Goal: Book appointment/travel/reservation

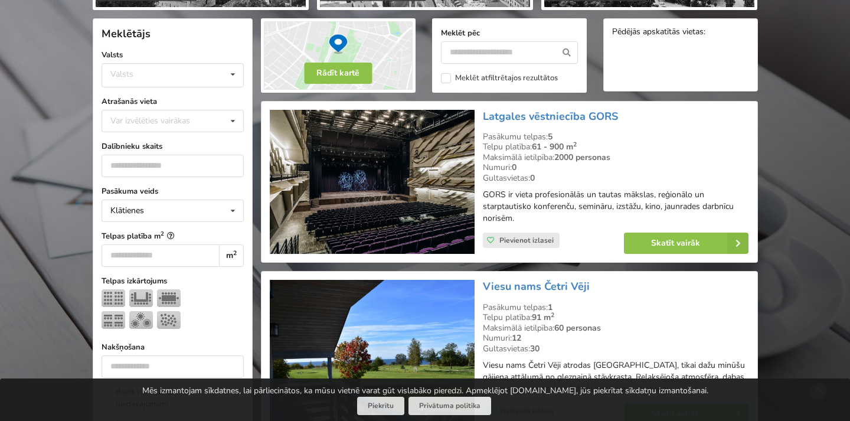
scroll to position [251, 0]
click at [177, 172] on input "number" at bounding box center [173, 166] width 142 height 22
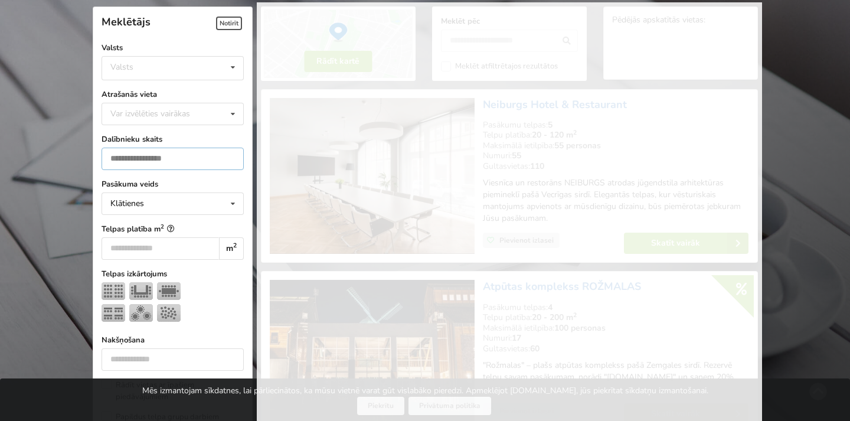
scroll to position [264, 0]
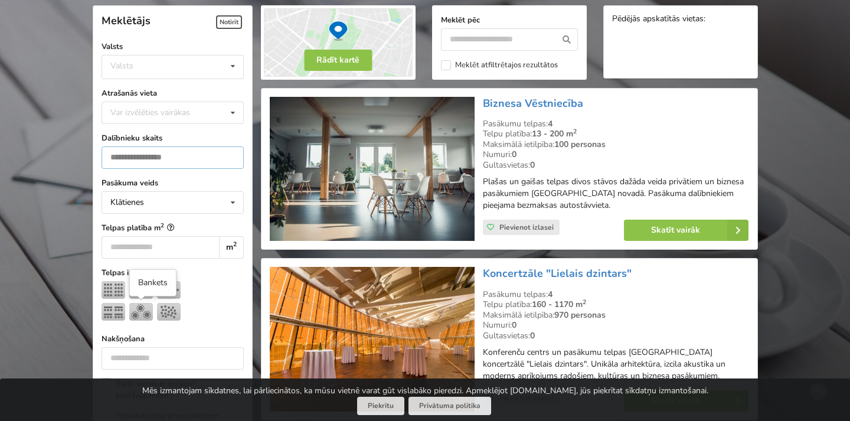
type input "**"
click at [145, 308] on img at bounding box center [141, 312] width 24 height 18
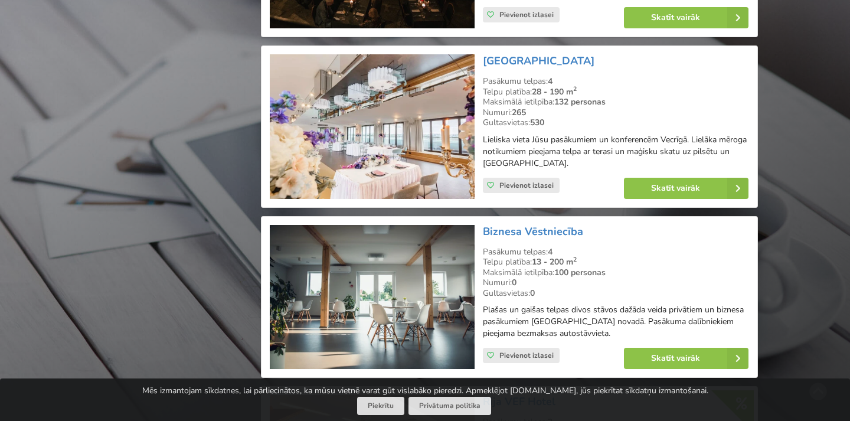
scroll to position [1662, 0]
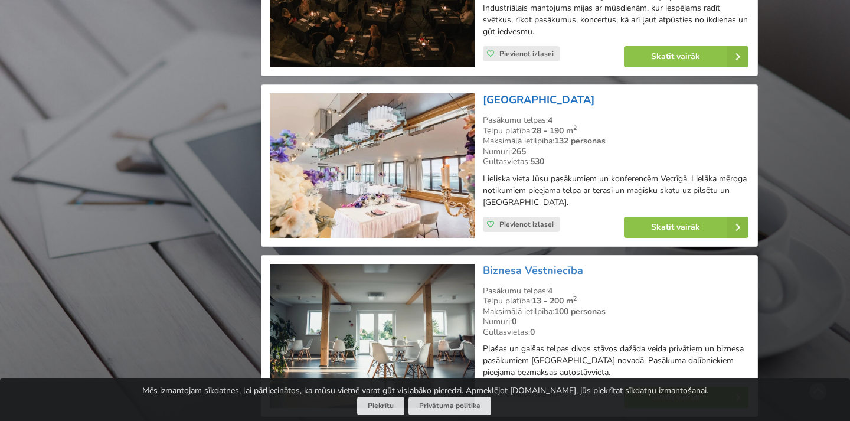
click at [590, 93] on link "[GEOGRAPHIC_DATA]" at bounding box center [539, 100] width 112 height 14
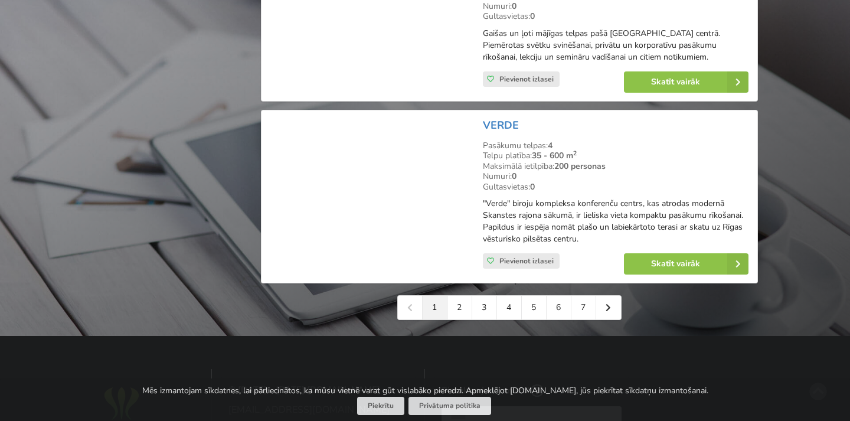
scroll to position [2667, 0]
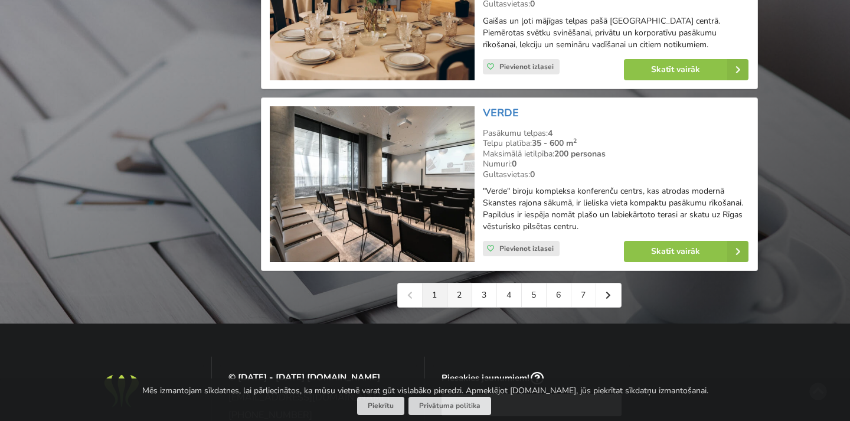
click at [461, 283] on link "2" at bounding box center [460, 295] width 25 height 24
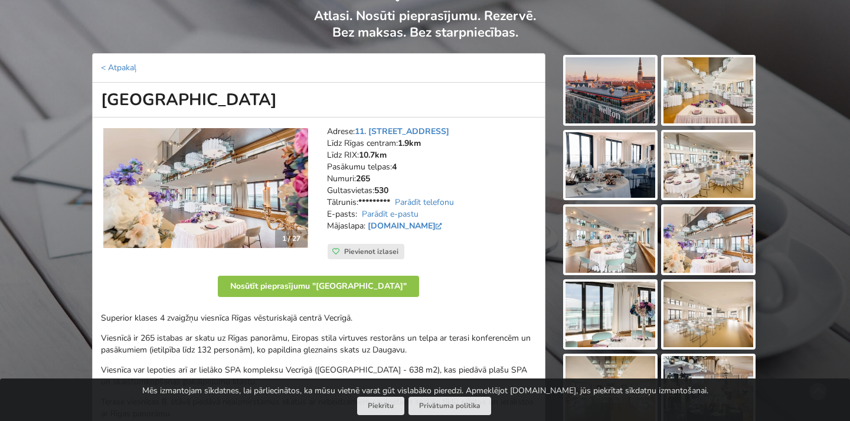
scroll to position [86, 0]
drag, startPoint x: 101, startPoint y: 96, endPoint x: 329, endPoint y: 92, distance: 227.9
click at [329, 92] on h1 "[GEOGRAPHIC_DATA]" at bounding box center [318, 99] width 453 height 35
copy h1 "[GEOGRAPHIC_DATA]"
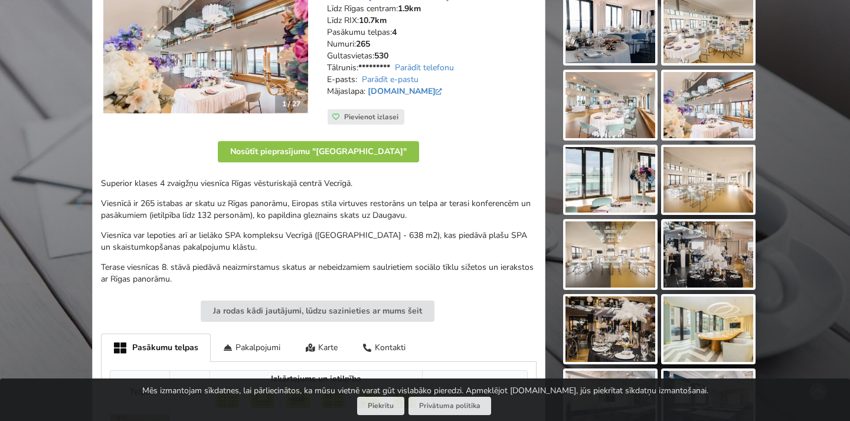
scroll to position [220, 0]
click at [423, 86] on link "www.wellton.com" at bounding box center [406, 91] width 77 height 11
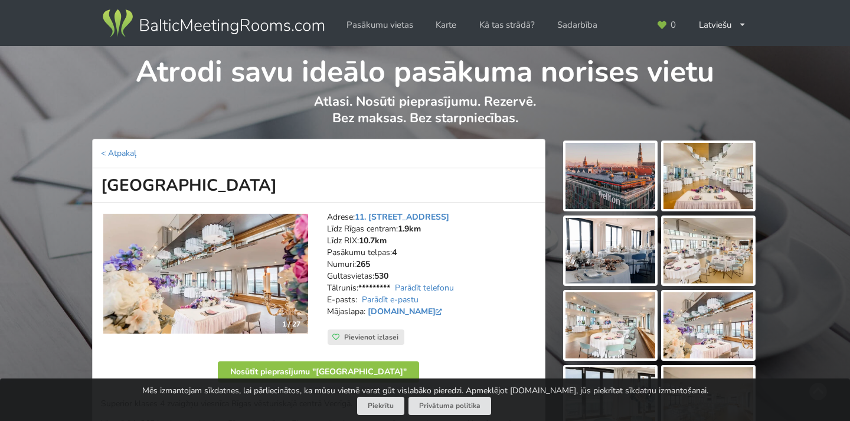
scroll to position [0, 0]
copy h1 "[GEOGRAPHIC_DATA]"
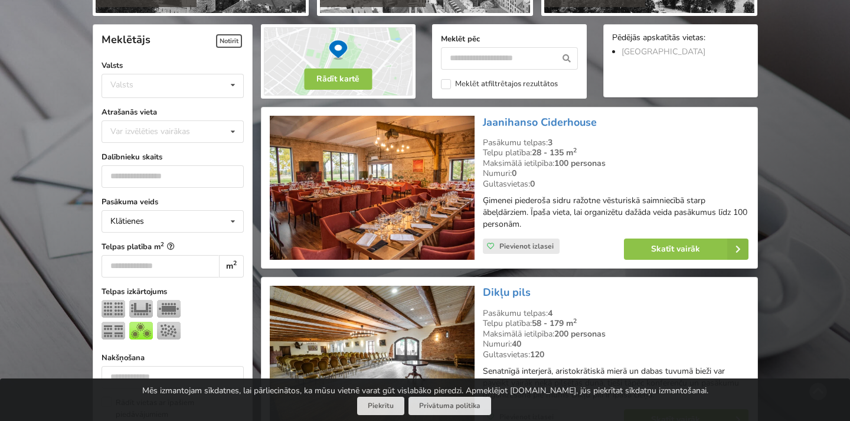
scroll to position [247, 0]
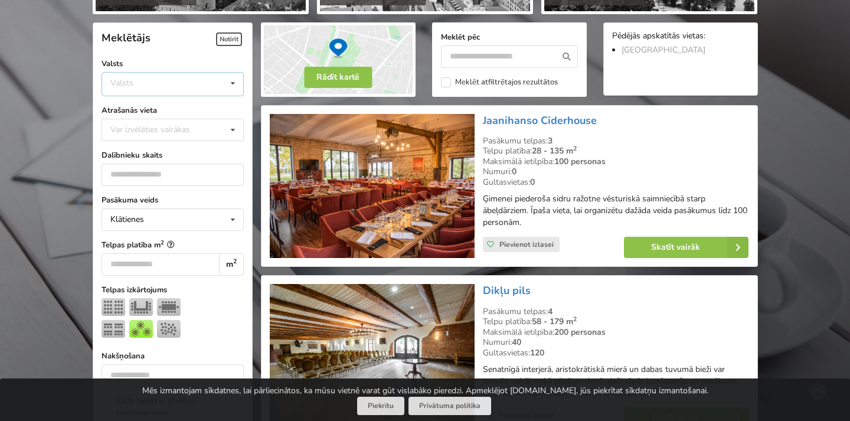
click at [201, 83] on div "Valsts Igaunija Latvija Lietuva" at bounding box center [173, 84] width 142 height 24
click at [177, 128] on div "Latvija" at bounding box center [172, 128] width 141 height 22
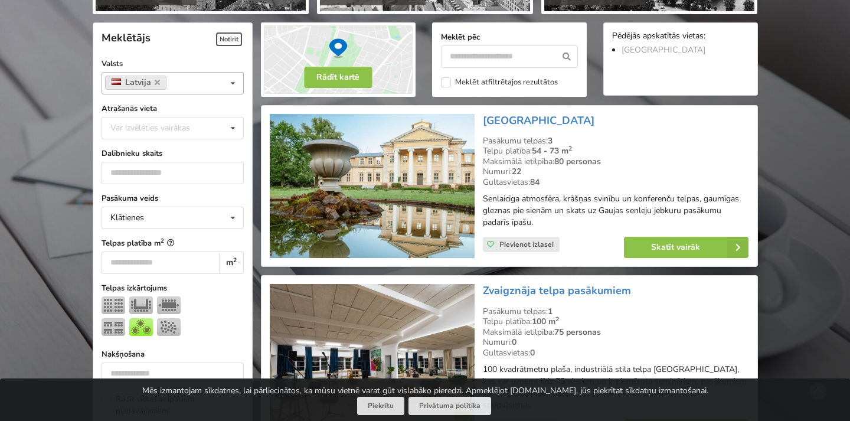
scroll to position [264, 0]
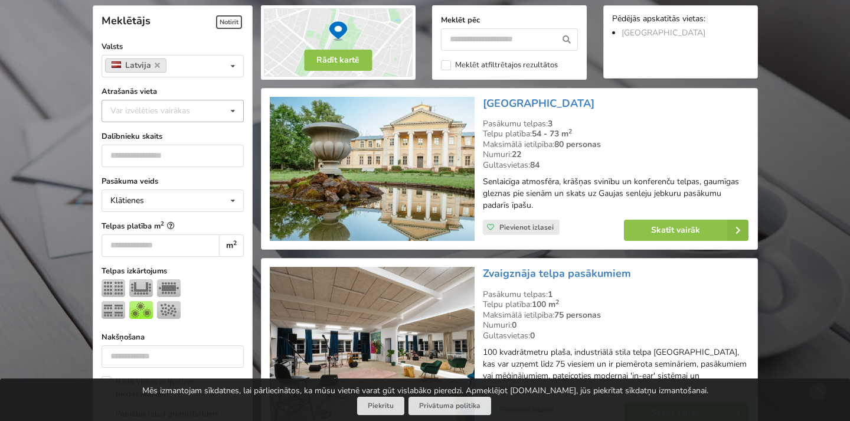
click at [216, 115] on div "Var izvēlēties vairākas" at bounding box center [161, 111] width 109 height 14
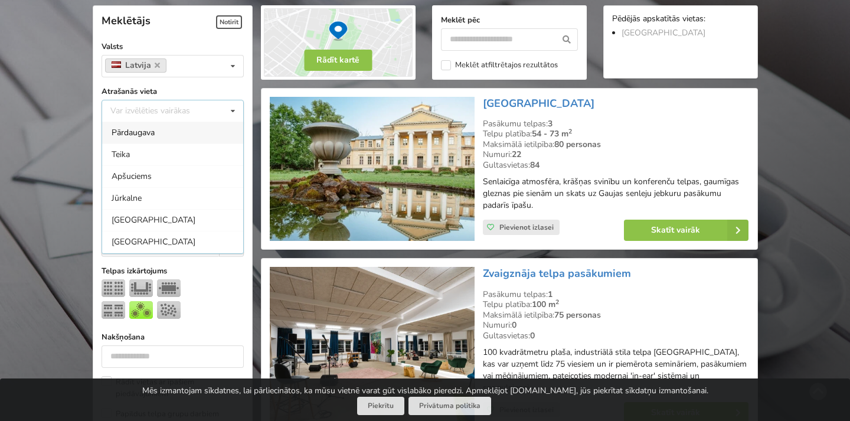
click at [230, 89] on label "Atrašanās vieta" at bounding box center [173, 92] width 142 height 12
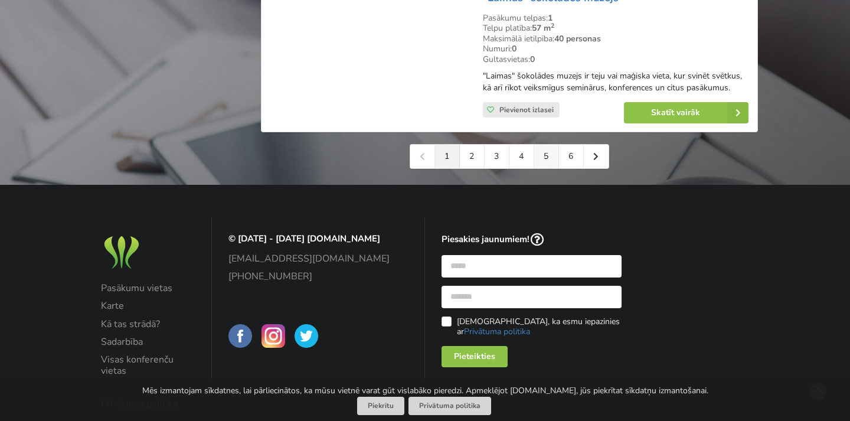
scroll to position [2802, 0]
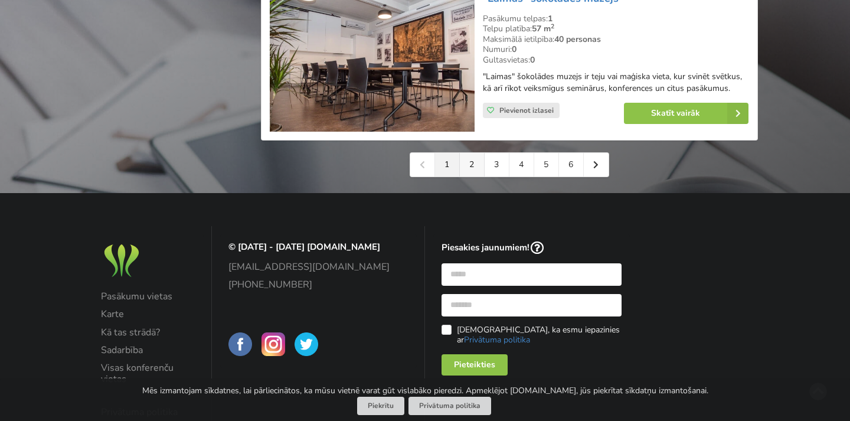
click at [474, 153] on link "2" at bounding box center [472, 165] width 25 height 24
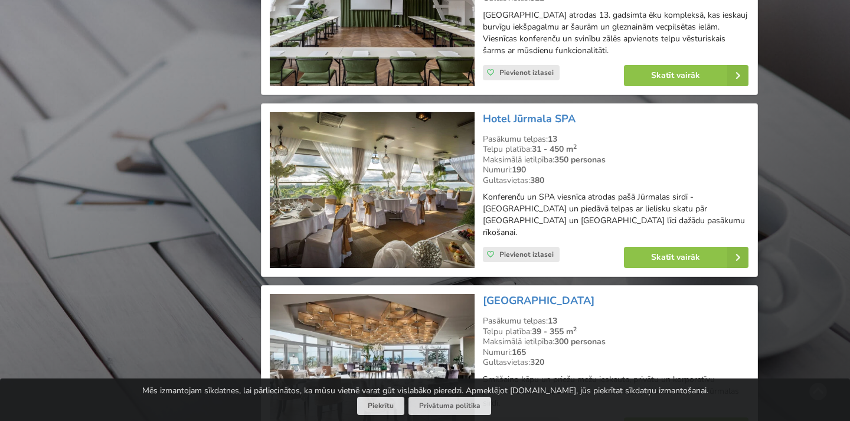
scroll to position [1822, 0]
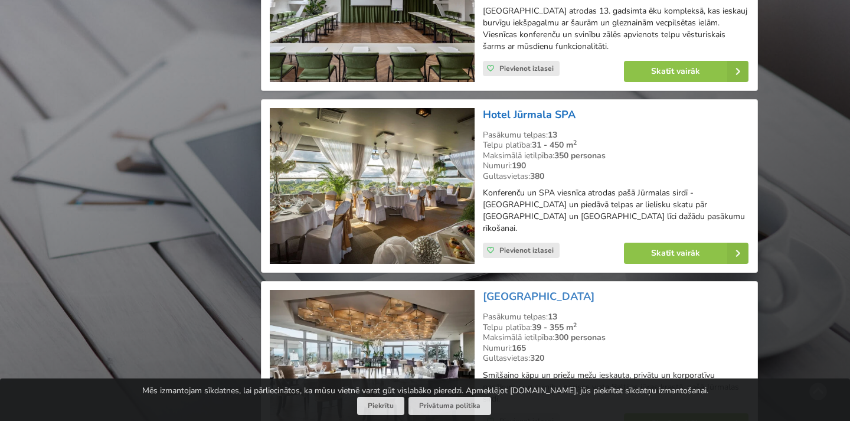
click at [516, 107] on link "Hotel Jūrmala SPA" at bounding box center [529, 114] width 93 height 14
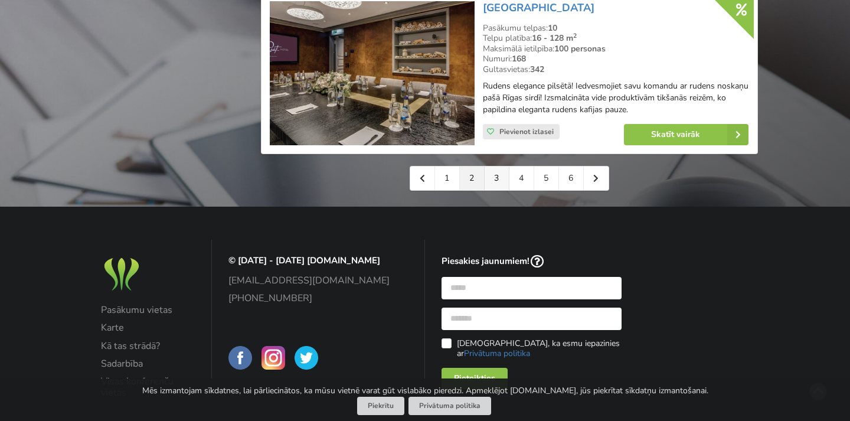
scroll to position [2792, 0]
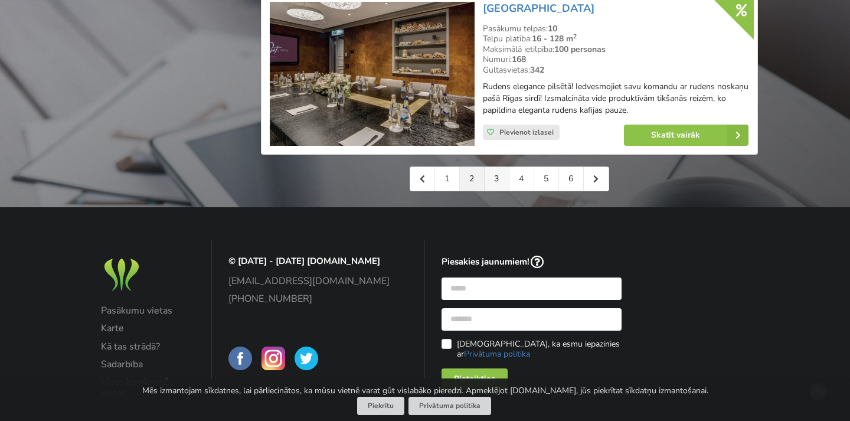
click at [497, 167] on link "3" at bounding box center [497, 179] width 25 height 24
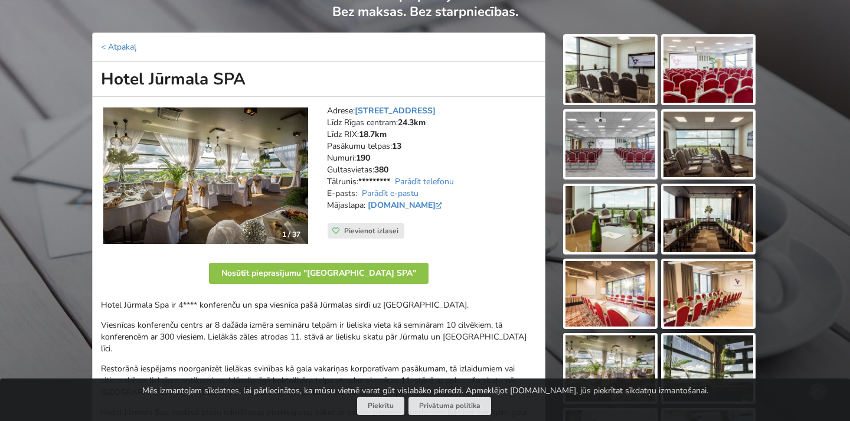
scroll to position [107, 0]
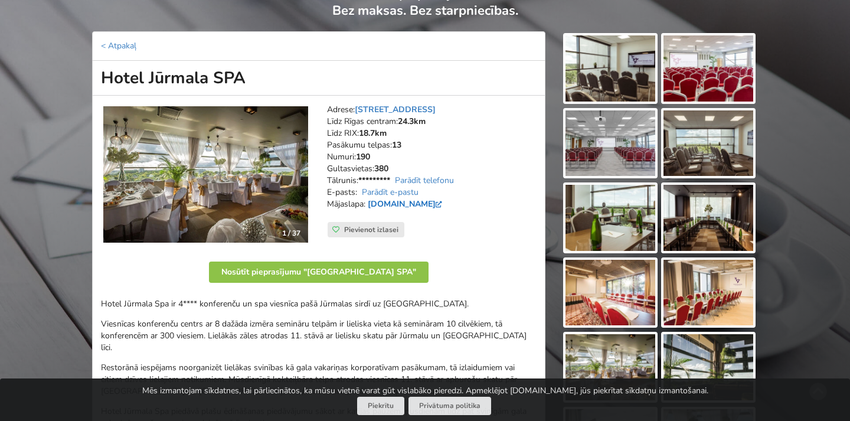
click at [435, 198] on link "www.hoteljurmala.com" at bounding box center [406, 203] width 77 height 11
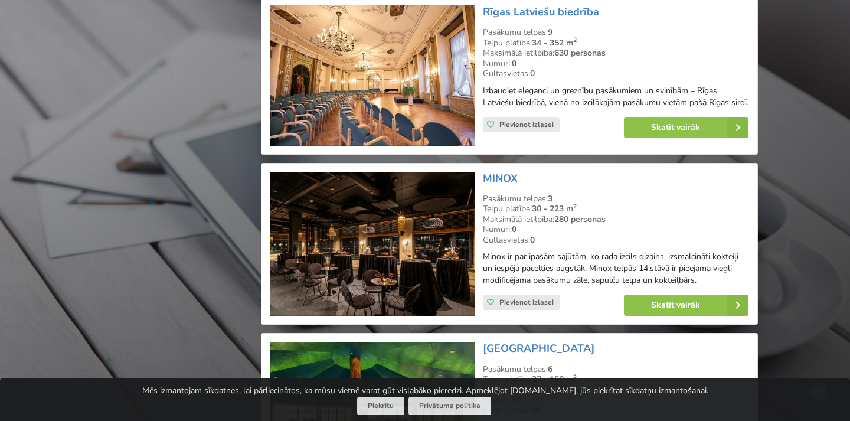
scroll to position [1892, 0]
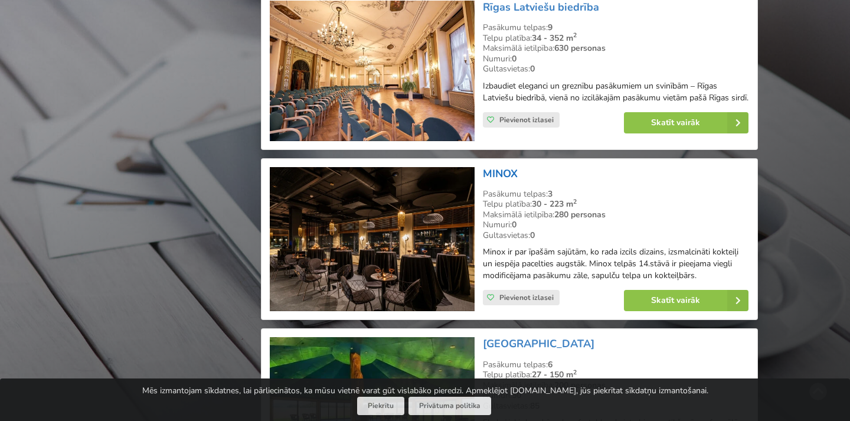
click at [507, 166] on link "MINOX" at bounding box center [500, 173] width 35 height 14
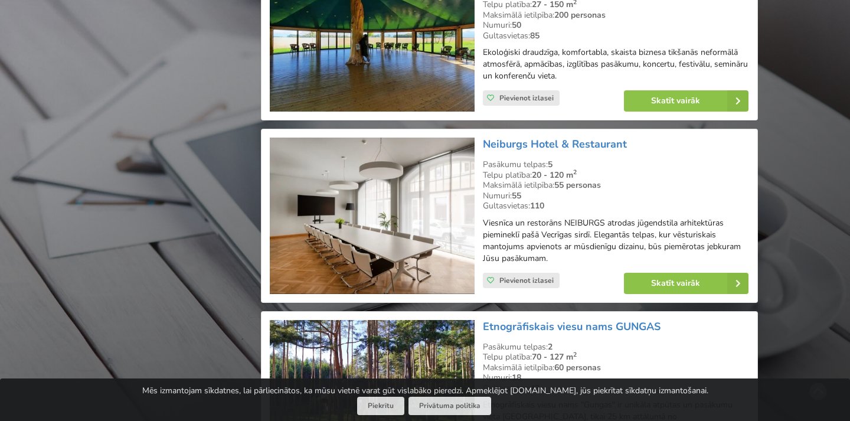
scroll to position [2262, 0]
click at [542, 137] on link "Neiburgs Hotel & Restaurant" at bounding box center [555, 144] width 144 height 14
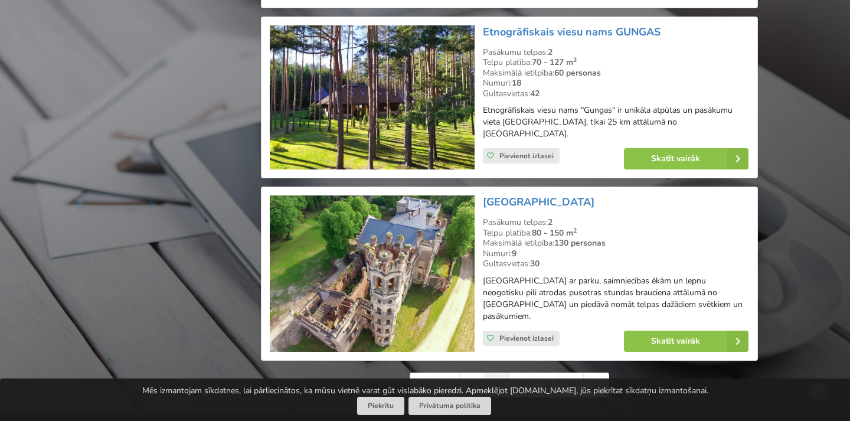
scroll to position [2561, 0]
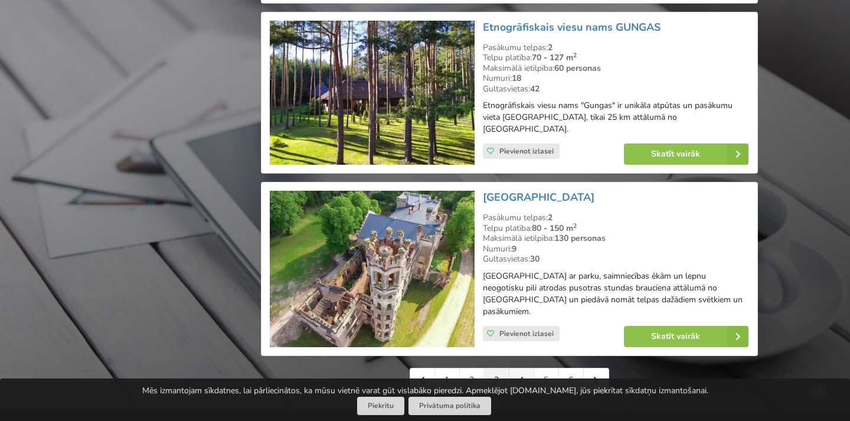
click at [522, 368] on link "4" at bounding box center [522, 380] width 25 height 24
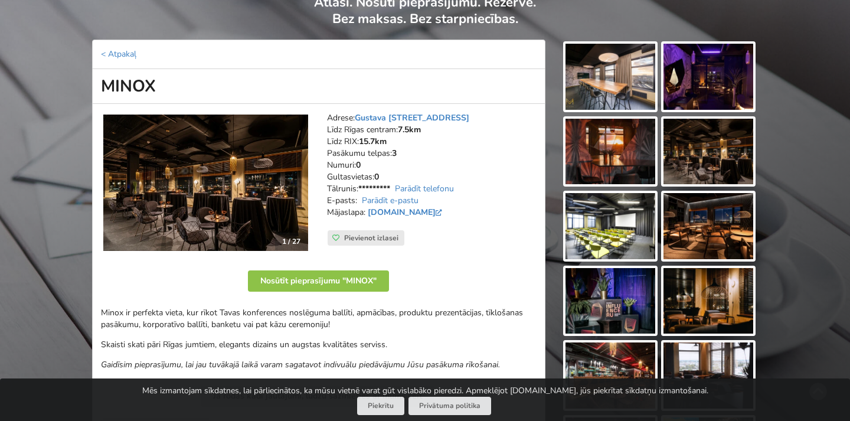
scroll to position [102, 0]
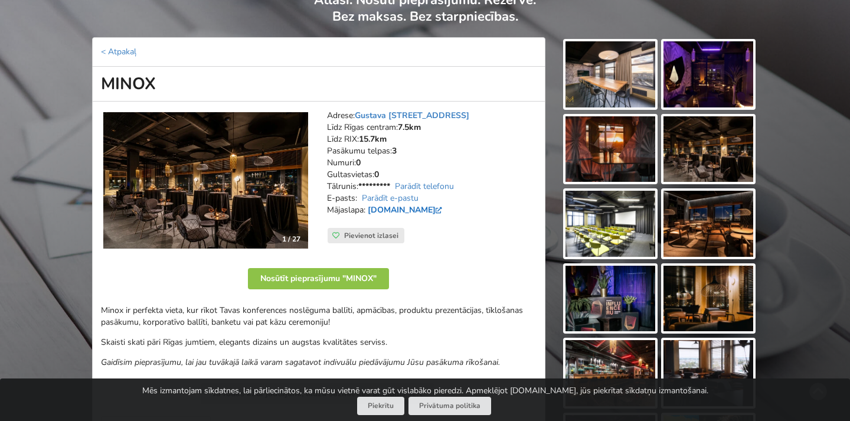
click at [427, 205] on link "[DOMAIN_NAME]" at bounding box center [406, 209] width 77 height 11
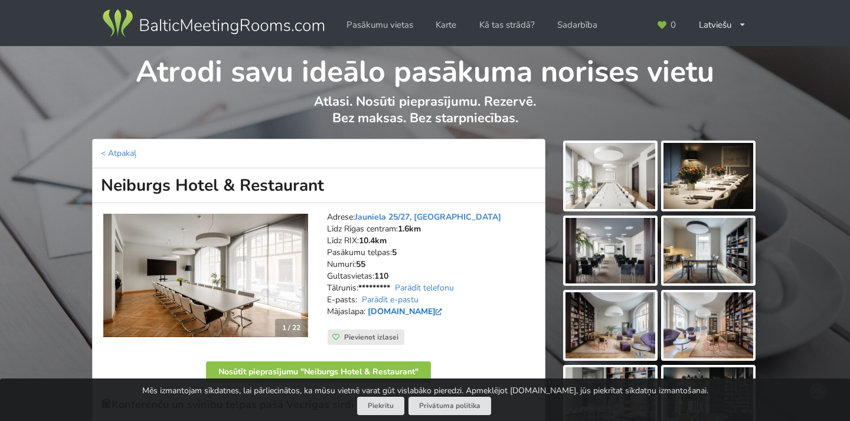
click at [436, 306] on link "www.neiburgs.com" at bounding box center [406, 311] width 77 height 11
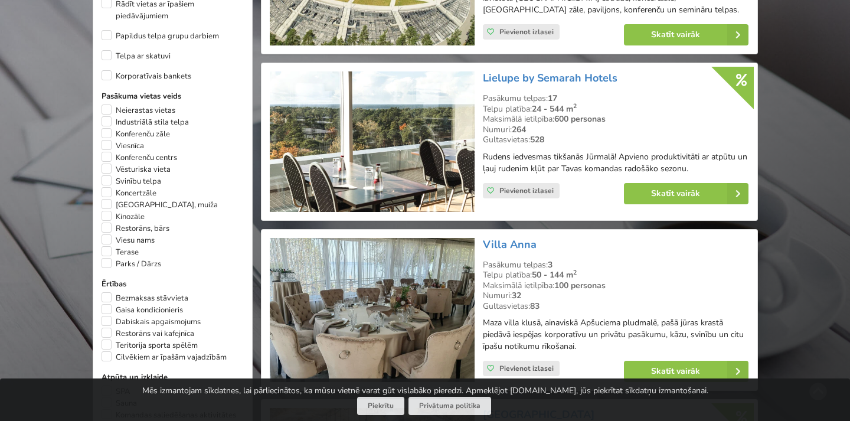
scroll to position [667, 0]
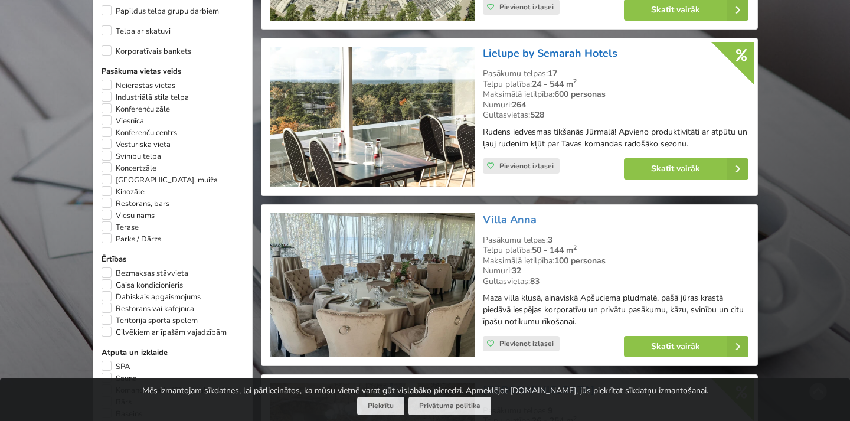
click at [541, 46] on link "Lielupe by Semarah Hotels" at bounding box center [550, 53] width 135 height 14
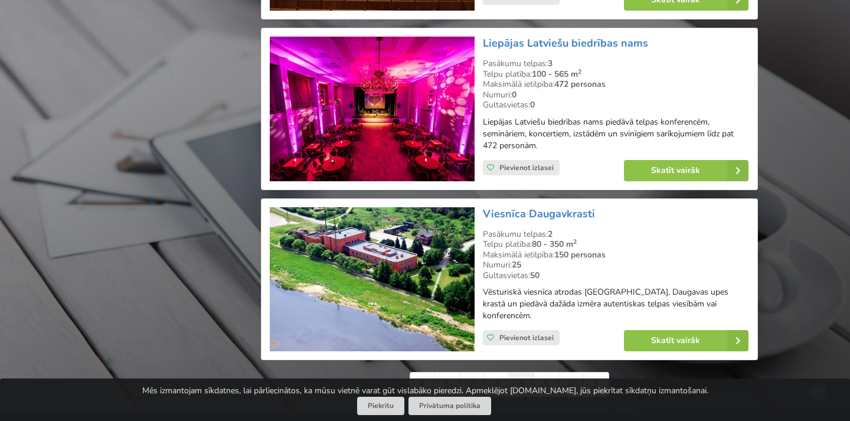
scroll to position [2637, 0]
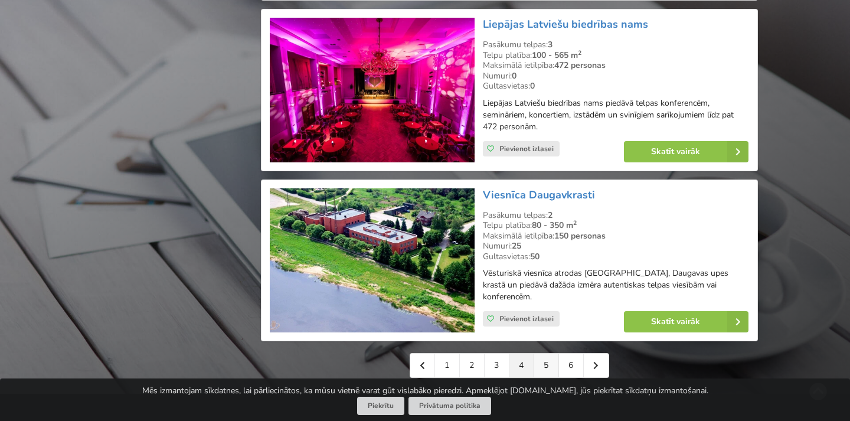
click at [548, 354] on link "5" at bounding box center [546, 366] width 25 height 24
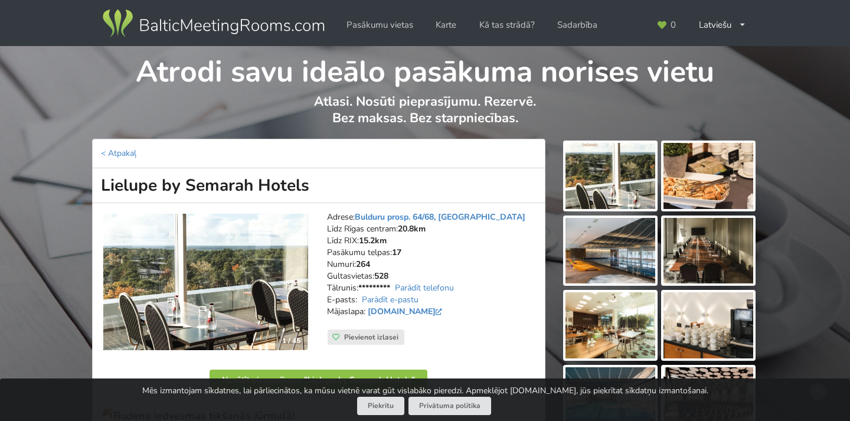
drag, startPoint x: 306, startPoint y: 186, endPoint x: 102, endPoint y: 190, distance: 203.7
click at [102, 190] on h1 "Lielupe by Semarah Hotels" at bounding box center [318, 185] width 453 height 35
copy h1 "Lielupe by Semarah Hotels"
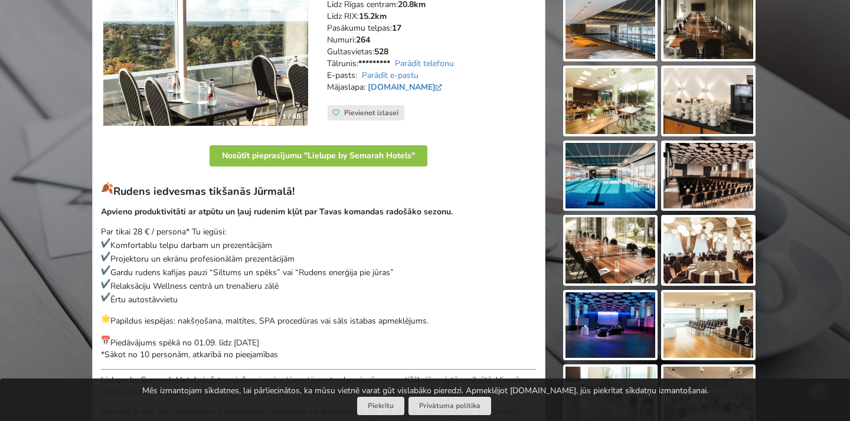
scroll to position [226, 0]
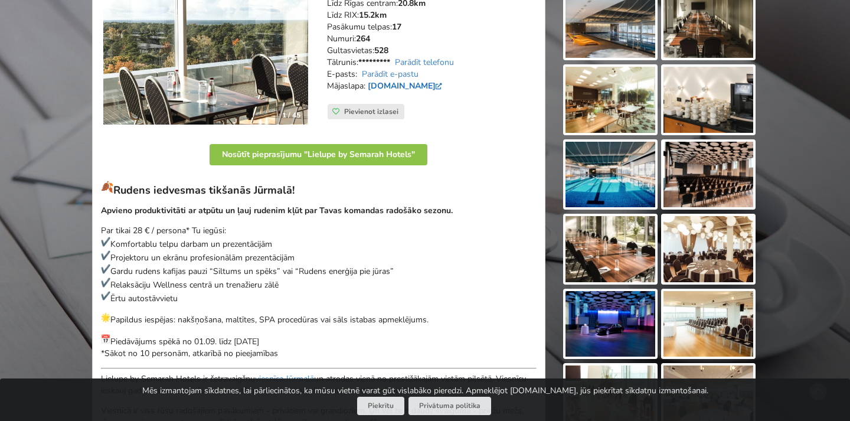
click at [430, 80] on link "lielupe.semarahhotels.com" at bounding box center [406, 85] width 77 height 11
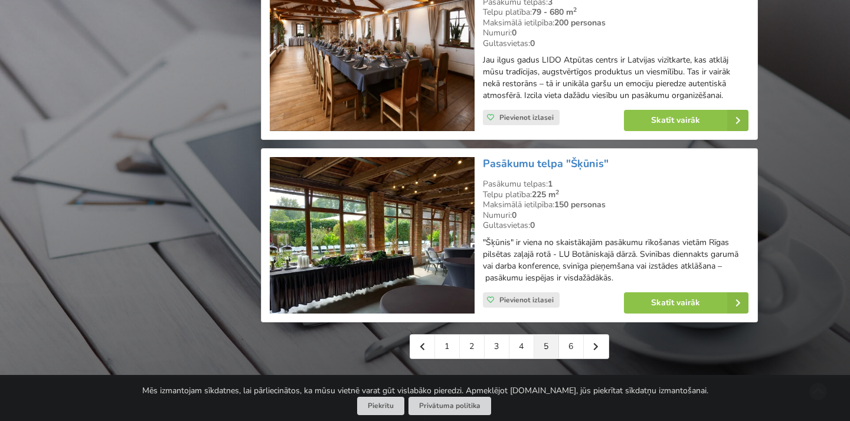
scroll to position [2651, 0]
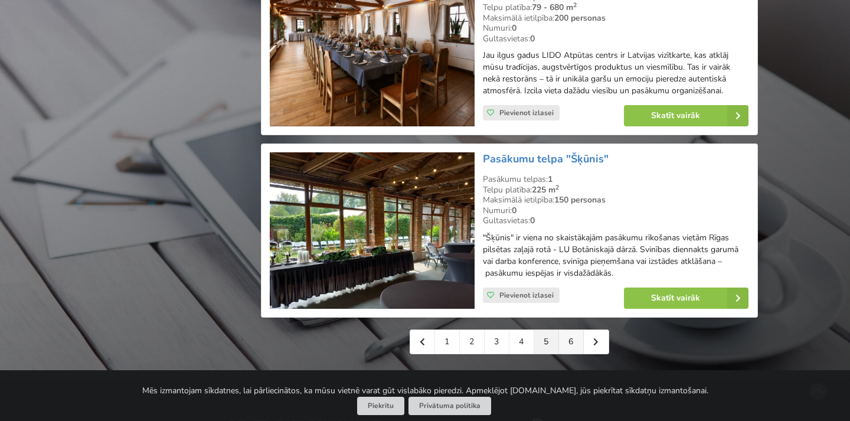
click at [566, 330] on link "6" at bounding box center [571, 342] width 25 height 24
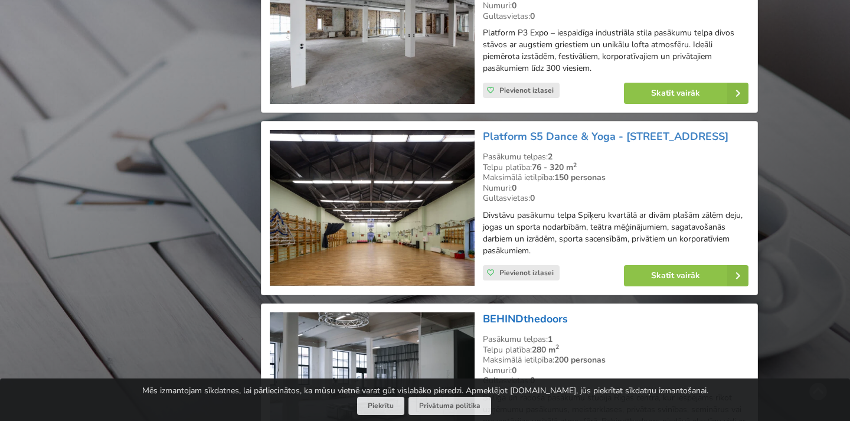
scroll to position [1461, 0]
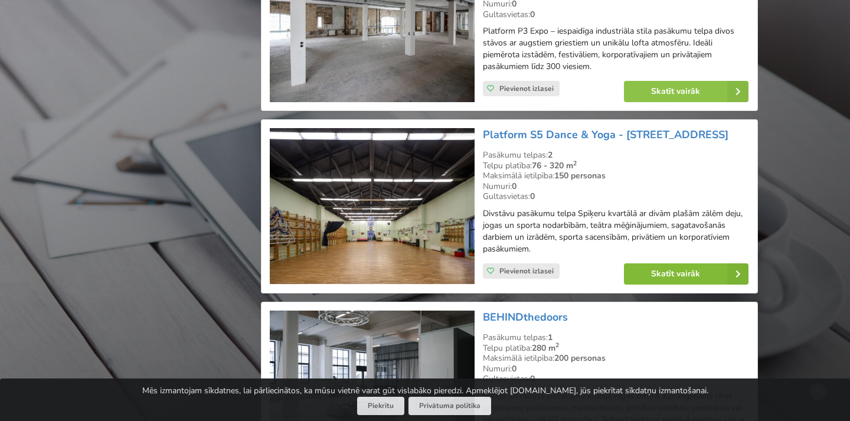
click at [668, 263] on link "Skatīt vairāk" at bounding box center [686, 273] width 125 height 21
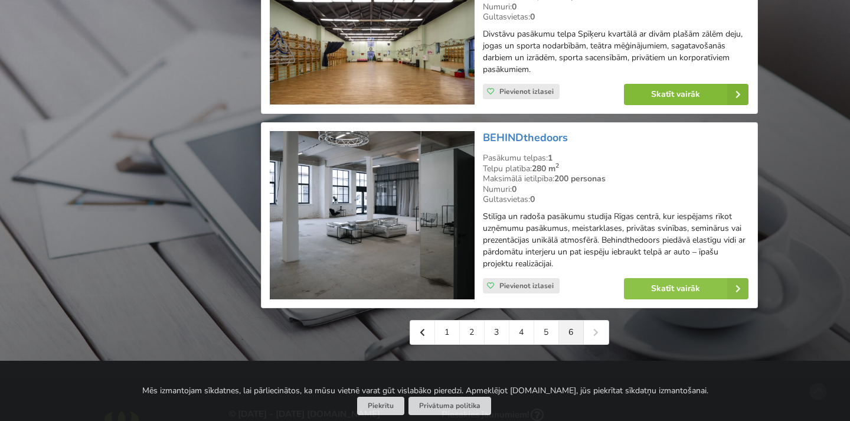
scroll to position [1661, 0]
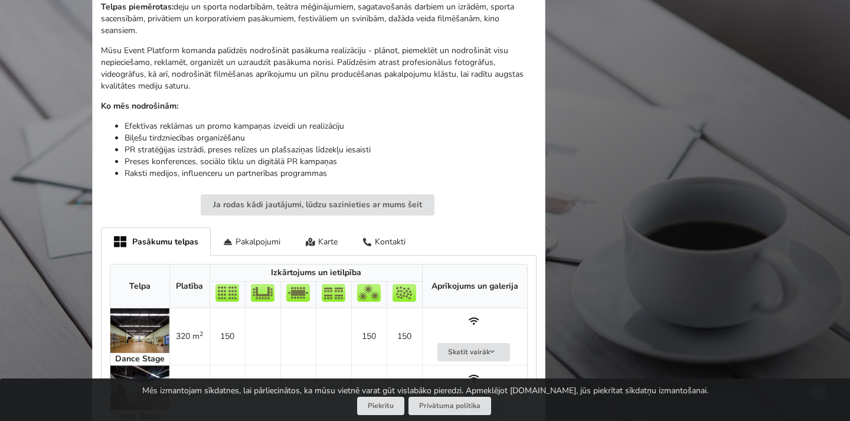
scroll to position [627, 0]
